Goal: Information Seeking & Learning: Learn about a topic

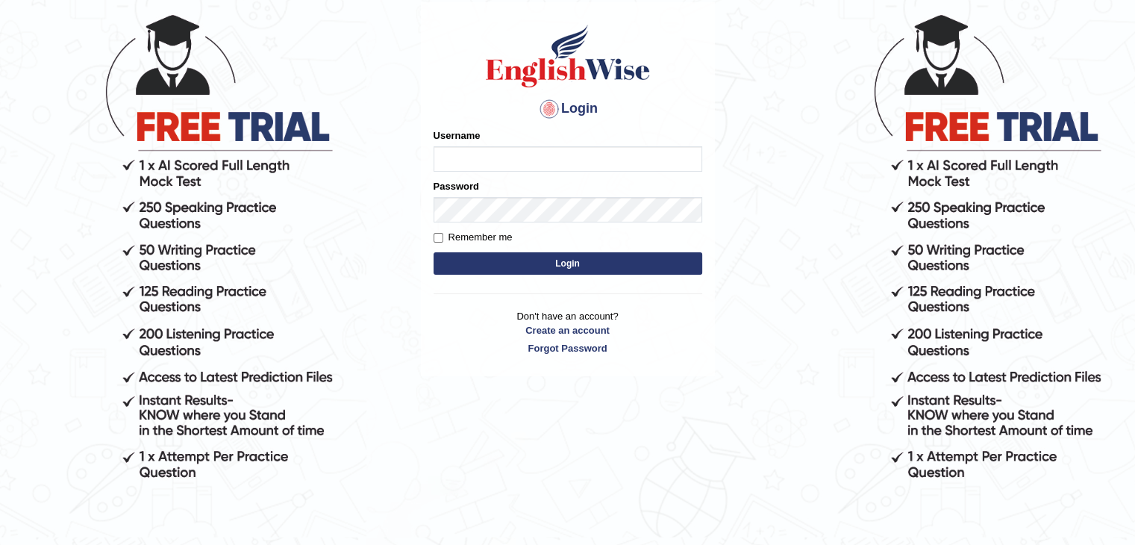
scroll to position [102, 0]
click at [500, 158] on input "Username" at bounding box center [568, 158] width 269 height 25
type input "aliceenyonam"
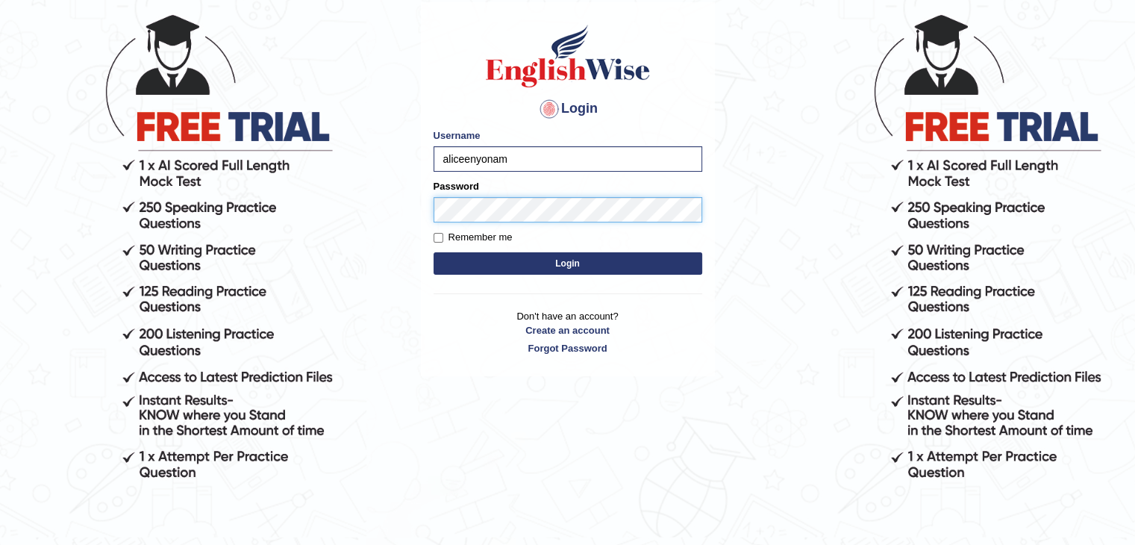
click at [434, 252] on button "Login" at bounding box center [568, 263] width 269 height 22
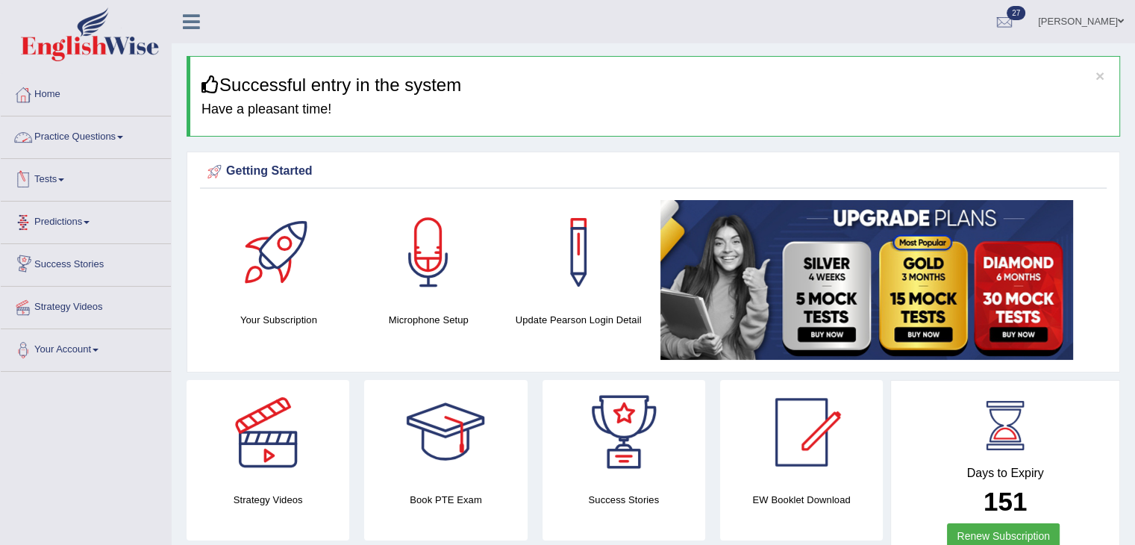
click at [76, 138] on link "Practice Questions" at bounding box center [86, 134] width 170 height 37
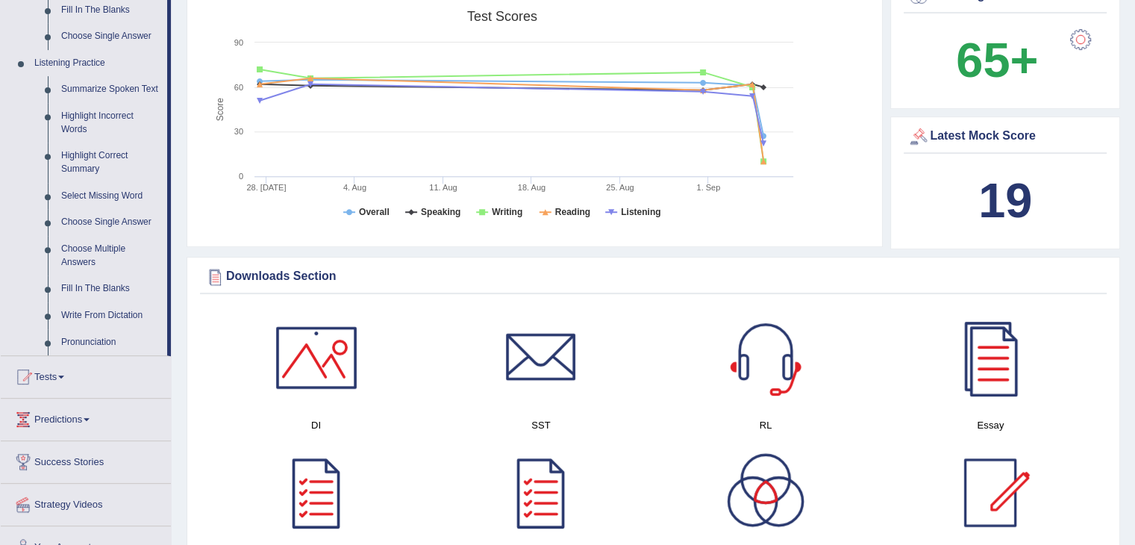
scroll to position [600, 0]
click at [96, 308] on link "Write From Dictation" at bounding box center [110, 315] width 113 height 27
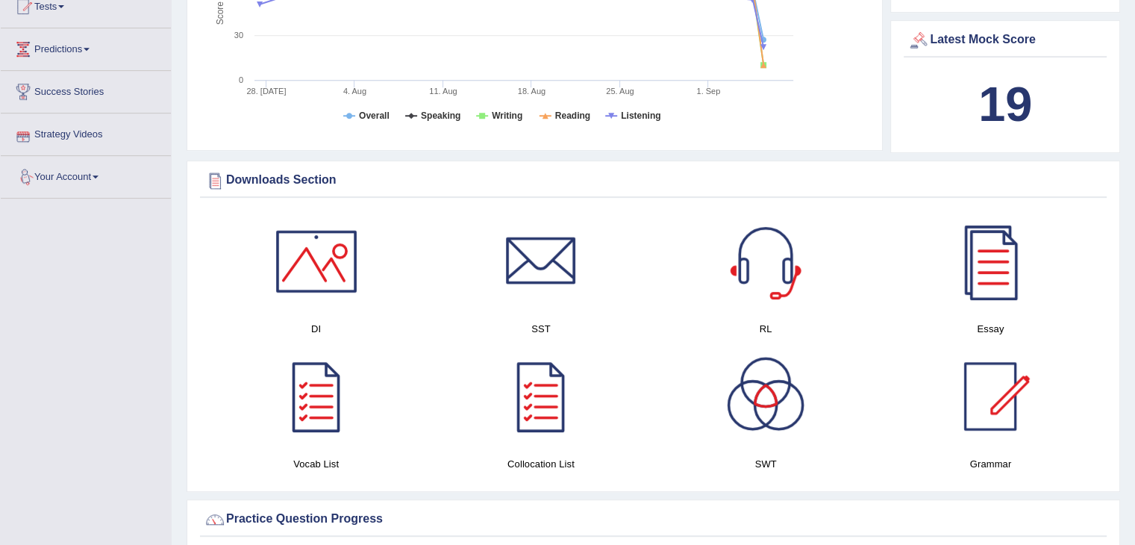
scroll to position [725, 0]
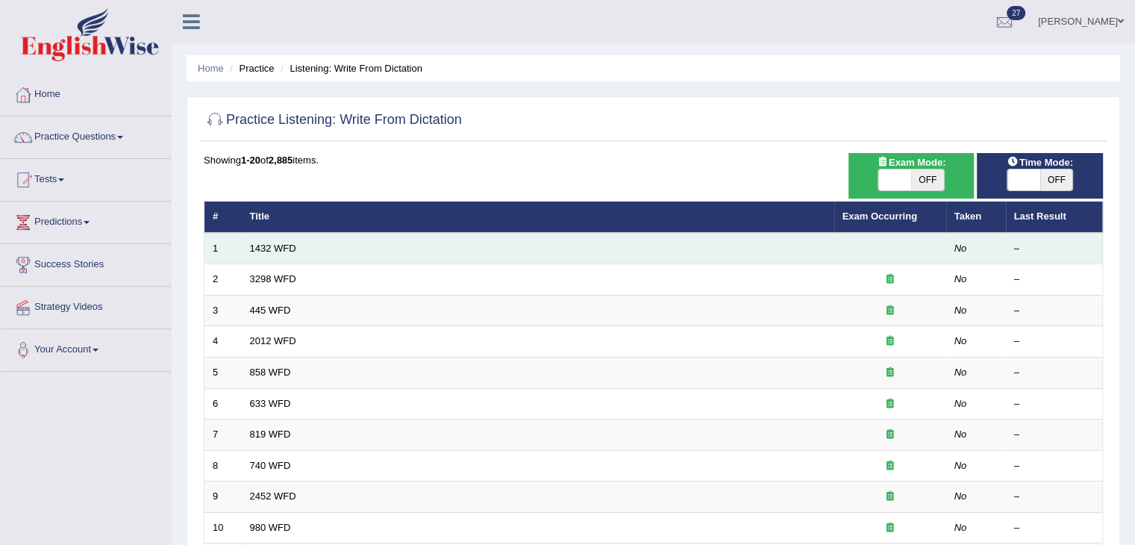
click at [664, 251] on td "1432 WFD" at bounding box center [538, 248] width 593 height 31
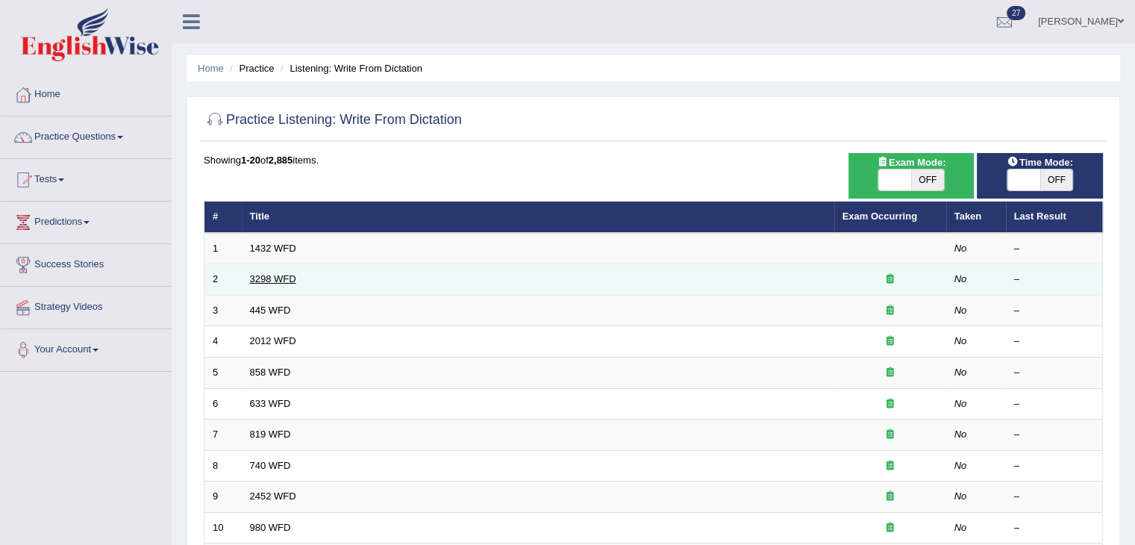
click at [288, 278] on link "3298 WFD" at bounding box center [273, 278] width 46 height 11
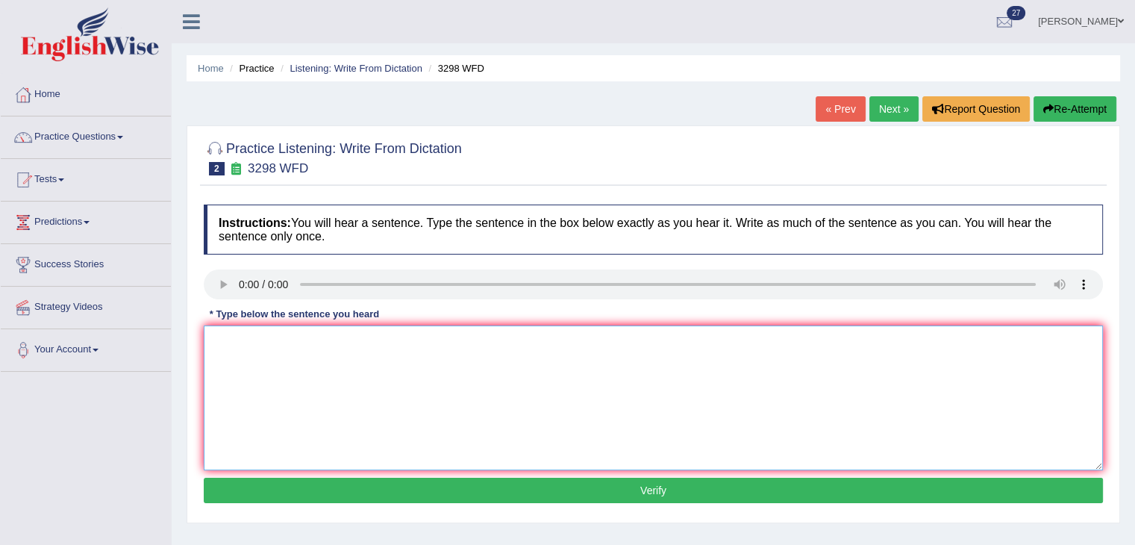
click at [284, 352] on textarea at bounding box center [653, 397] width 899 height 145
click at [216, 344] on textarea at bounding box center [653, 397] width 899 height 145
type textarea "Animal behaviour sims to contain the same as human."
click at [493, 484] on button "Verify" at bounding box center [653, 490] width 899 height 25
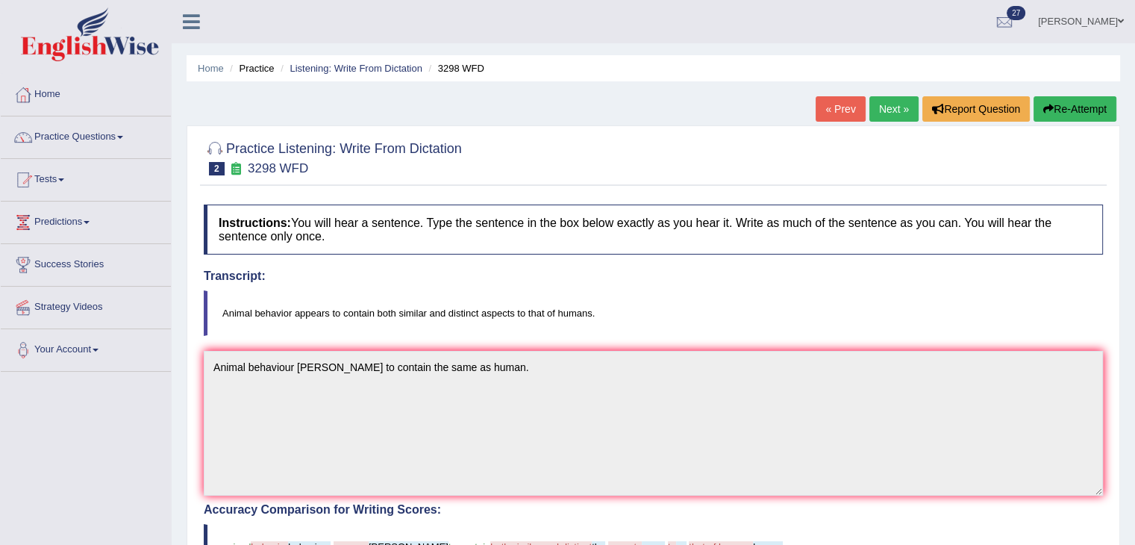
click at [882, 107] on link "Next »" at bounding box center [894, 108] width 49 height 25
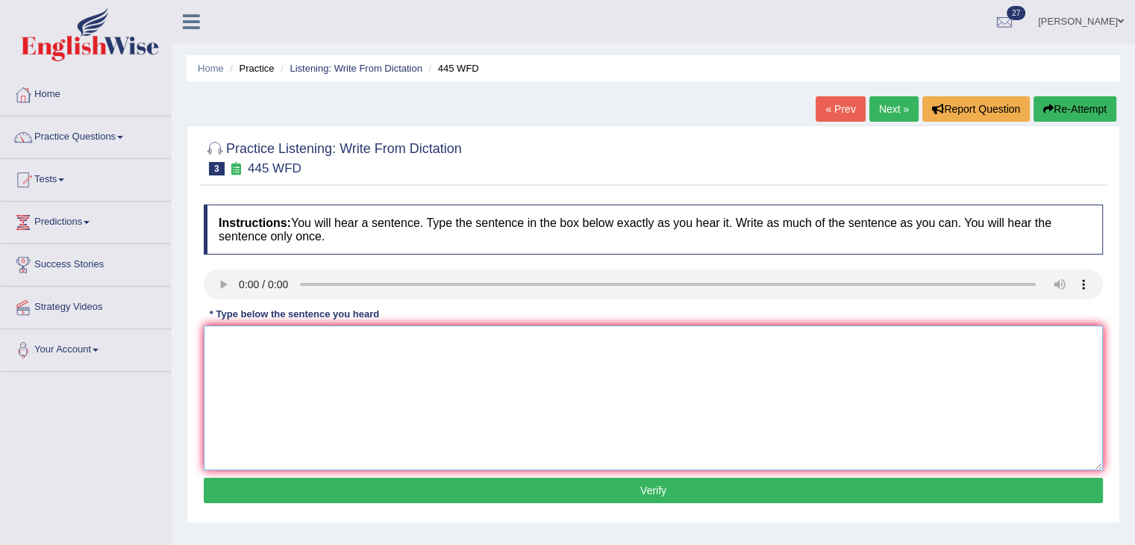
click at [590, 372] on textarea at bounding box center [653, 397] width 899 height 145
click at [256, 342] on textarea at bounding box center [653, 397] width 899 height 145
type textarea "The [DEMOGRAPHIC_DATA] Astronomers make a plan for landing of ship and more."
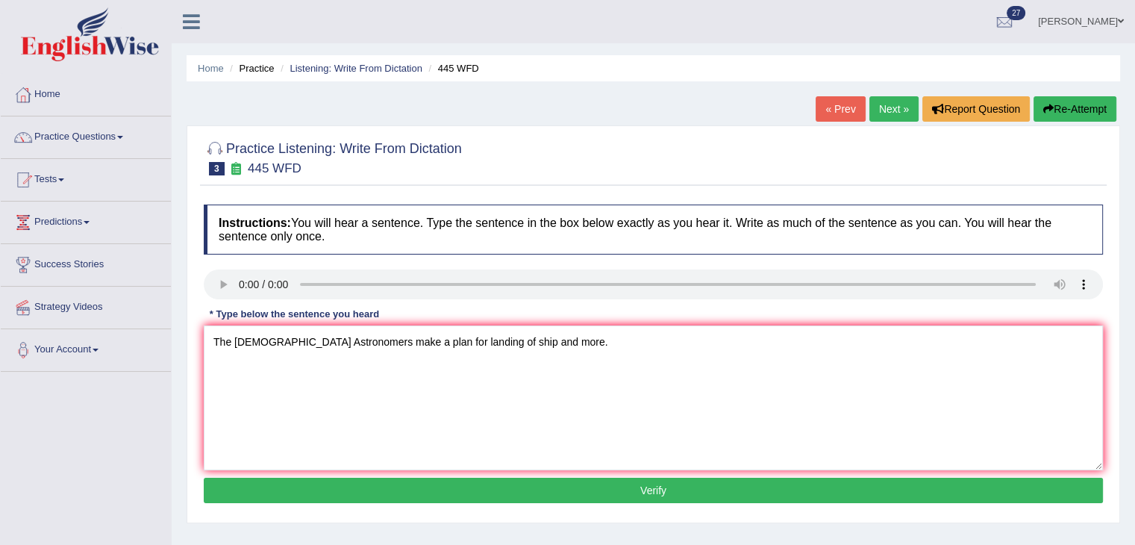
click at [553, 487] on button "Verify" at bounding box center [653, 490] width 899 height 25
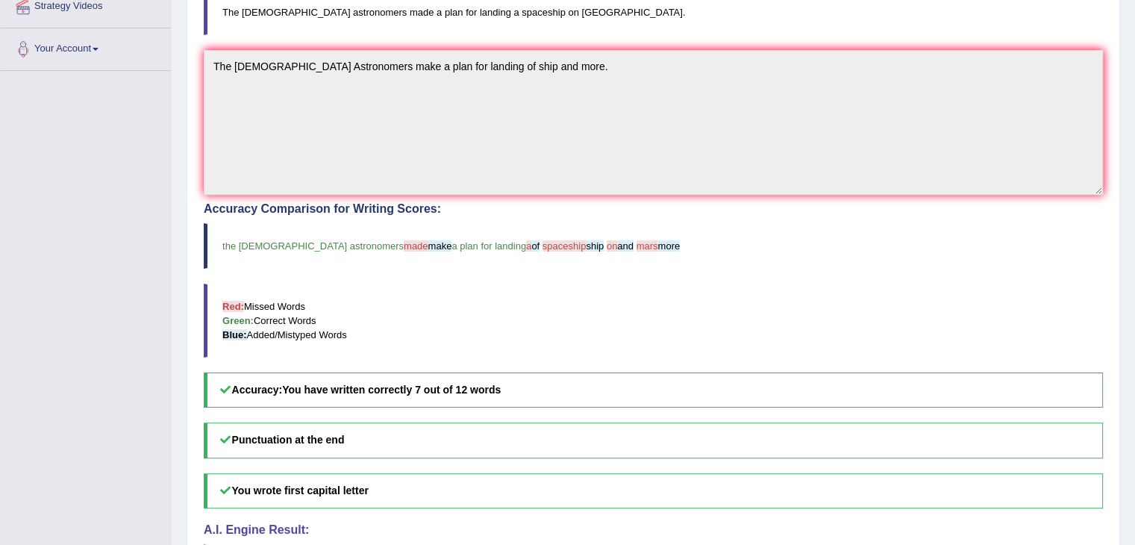
click at [524, 451] on h5 "Punctuation at the end" at bounding box center [653, 439] width 899 height 35
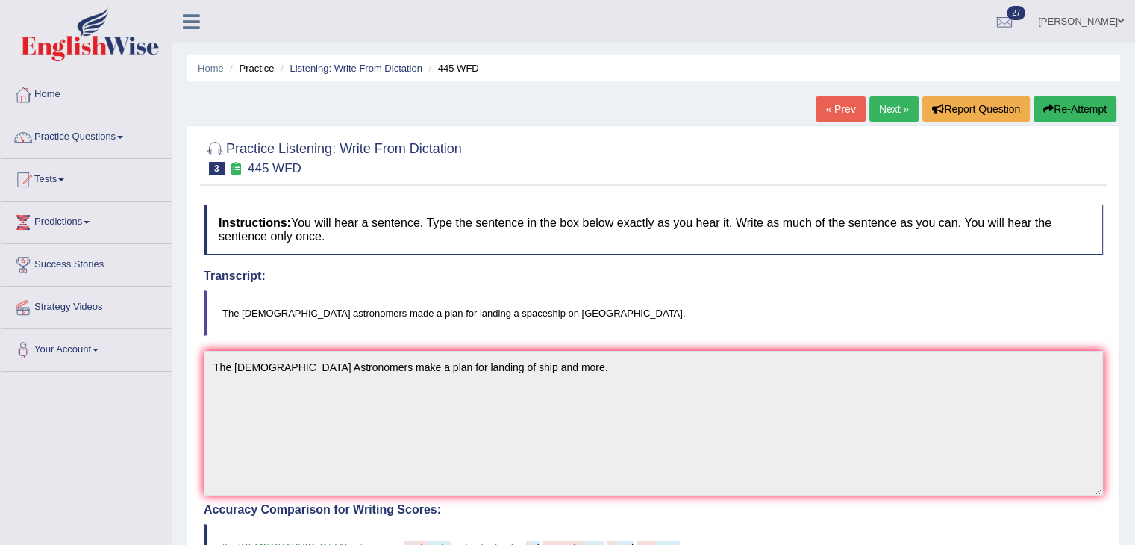
click at [887, 104] on link "Next »" at bounding box center [894, 108] width 49 height 25
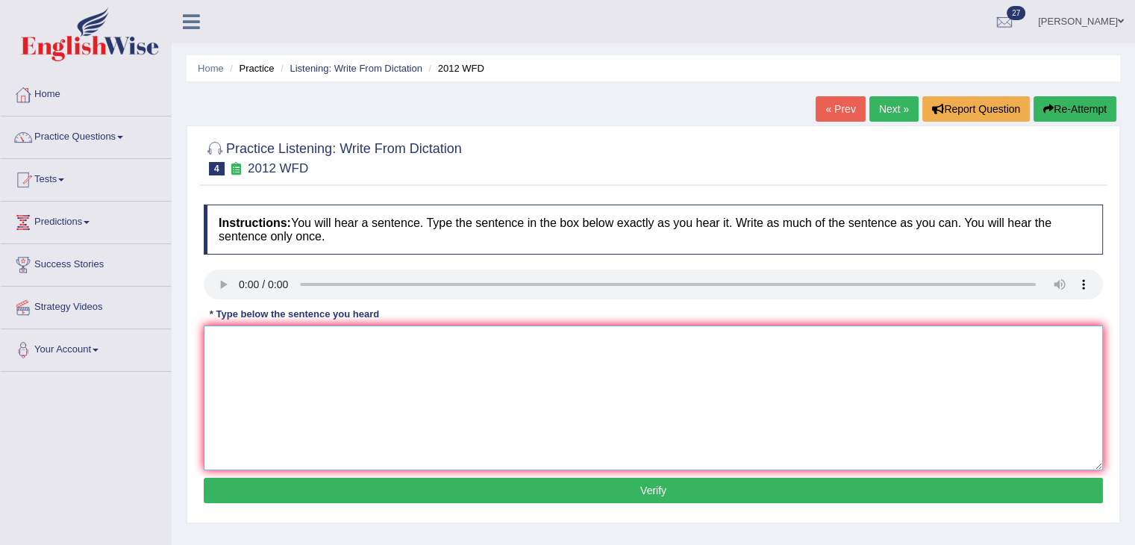
click at [558, 374] on textarea at bounding box center [653, 397] width 899 height 145
click at [245, 349] on textarea at bounding box center [653, 397] width 899 height 145
click at [325, 342] on textarea "There is a great deal debate on this topic." at bounding box center [653, 397] width 899 height 145
drag, startPoint x: 325, startPoint y: 342, endPoint x: 343, endPoint y: 363, distance: 28.1
click at [343, 363] on textarea "There is a great deal debate on this topic." at bounding box center [653, 397] width 899 height 145
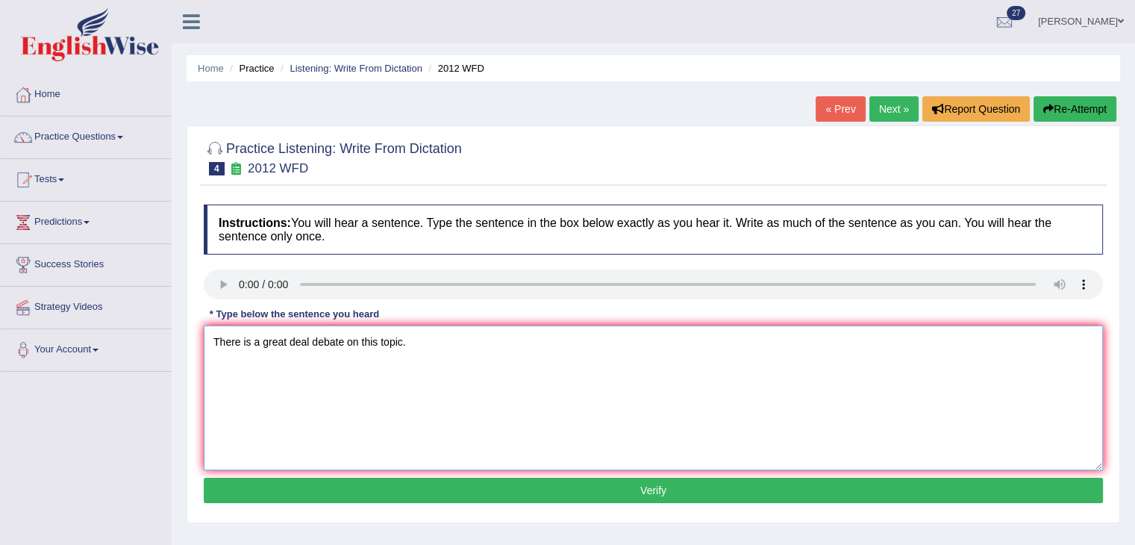
type textarea "There is a great deal debate on this topic."
click at [422, 486] on button "Verify" at bounding box center [653, 490] width 899 height 25
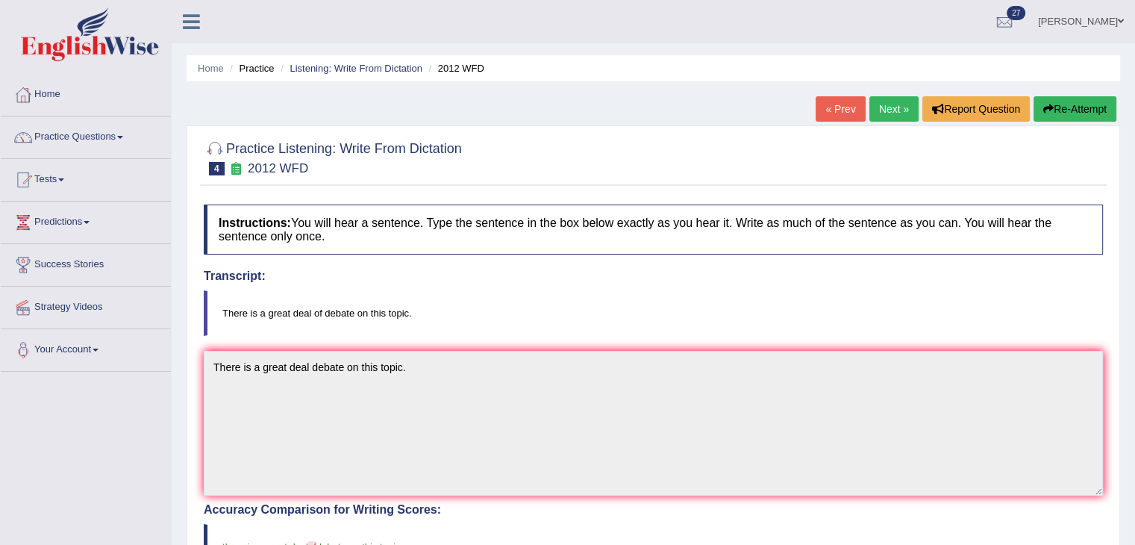
click at [880, 112] on link "Next »" at bounding box center [894, 108] width 49 height 25
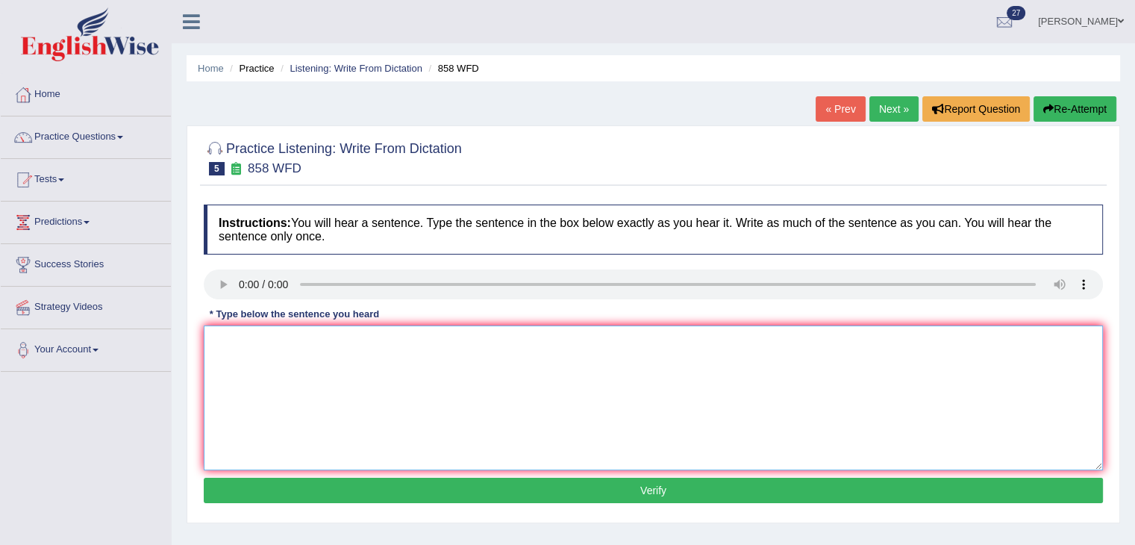
click at [522, 377] on textarea at bounding box center [653, 397] width 899 height 145
click at [884, 107] on link "Next »" at bounding box center [894, 108] width 49 height 25
click at [497, 353] on textarea at bounding box center [653, 397] width 899 height 145
click at [222, 369] on textarea at bounding box center [653, 397] width 899 height 145
type textarea "Research shows that excersing makes you feel better."
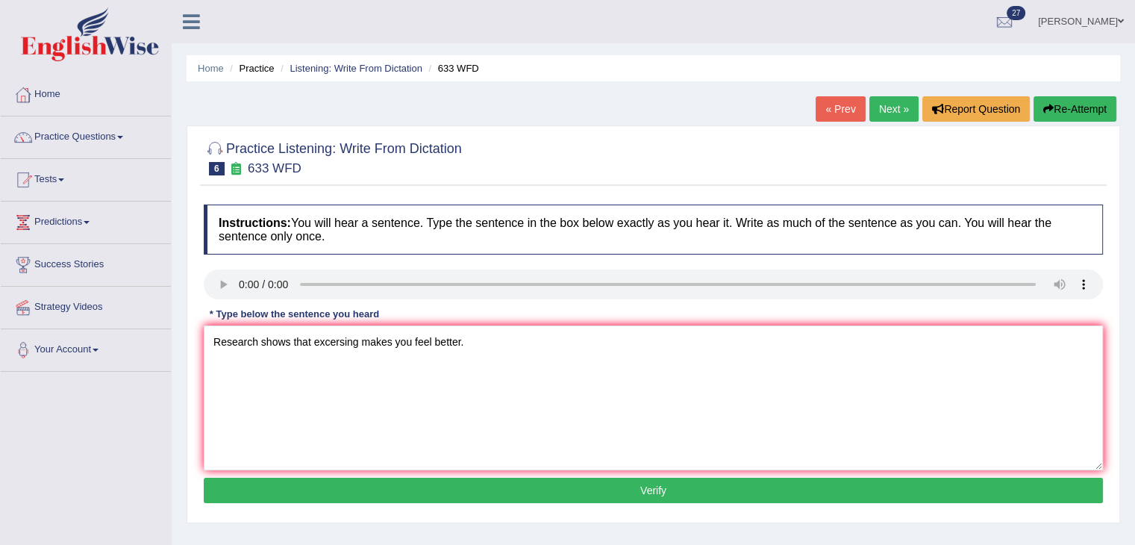
click at [400, 484] on button "Verify" at bounding box center [653, 490] width 899 height 25
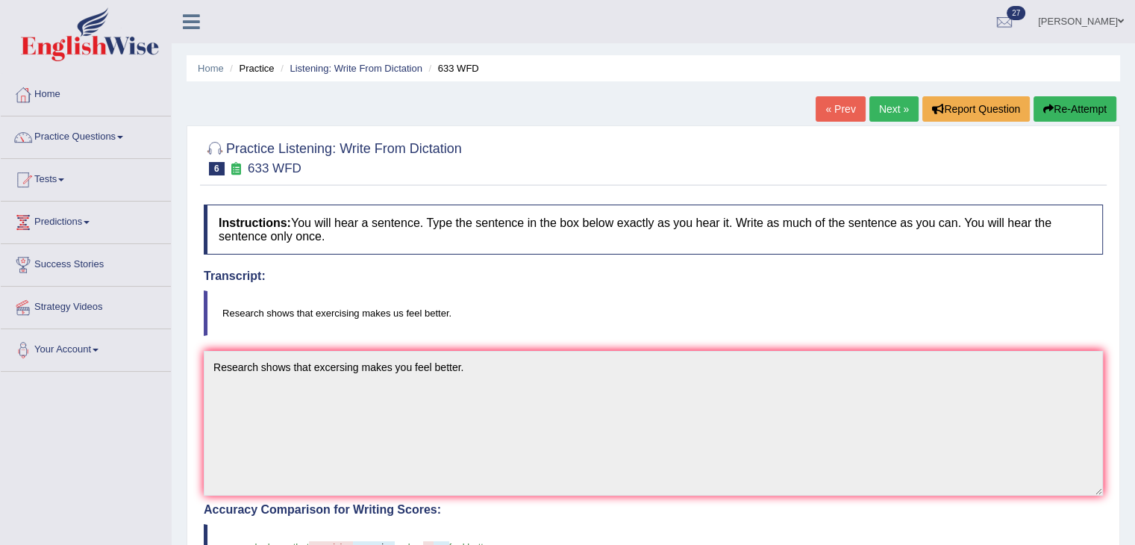
click at [884, 107] on link "Next »" at bounding box center [894, 108] width 49 height 25
